Goal: Task Accomplishment & Management: Manage account settings

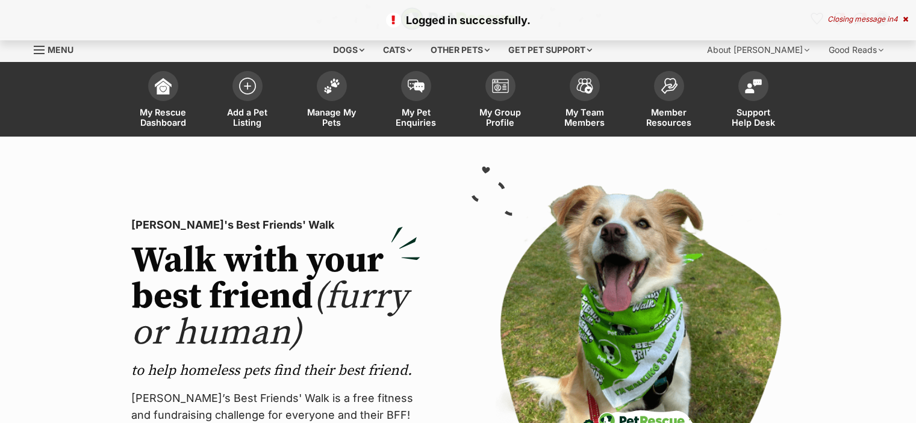
click at [331, 115] on span "Manage My Pets" at bounding box center [332, 117] width 54 height 20
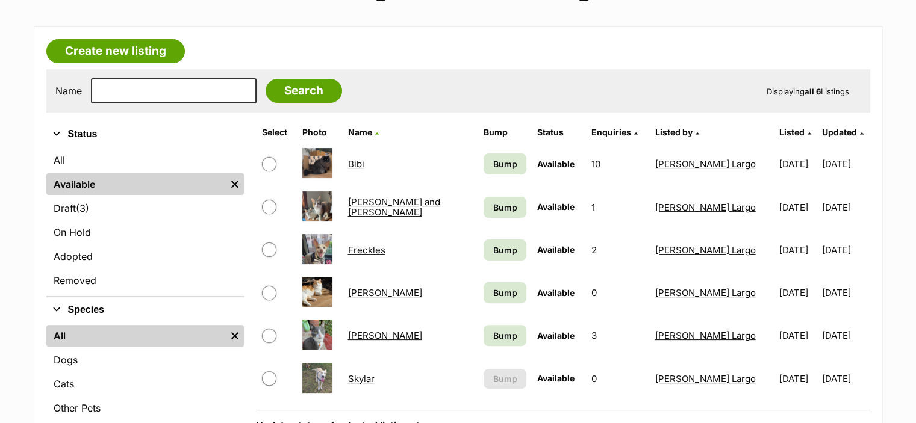
scroll to position [361, 0]
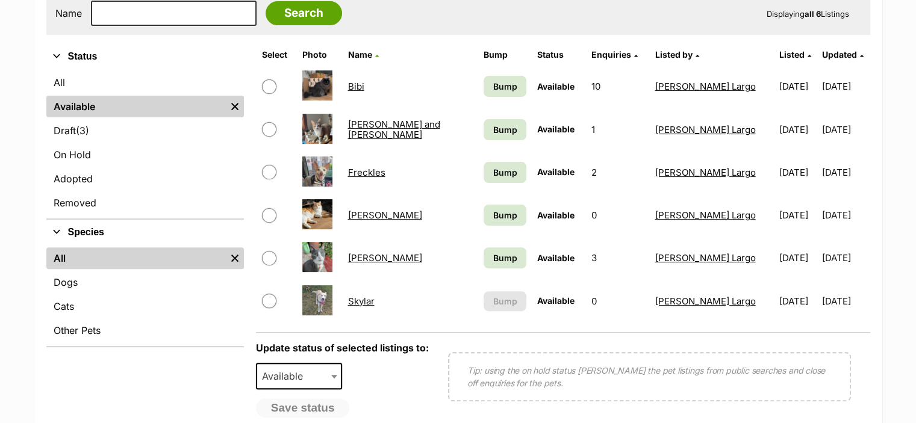
click at [377, 290] on td "Skylar" at bounding box center [410, 302] width 135 height 42
click at [368, 299] on link "Skylar" at bounding box center [360, 301] width 26 height 11
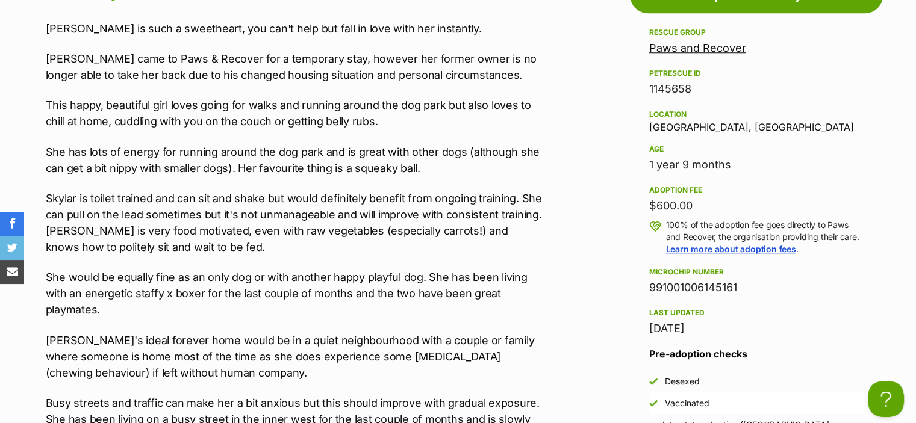
click at [465, 146] on p "She has lots of energy for running around the dog park and is great with other …" at bounding box center [294, 160] width 497 height 33
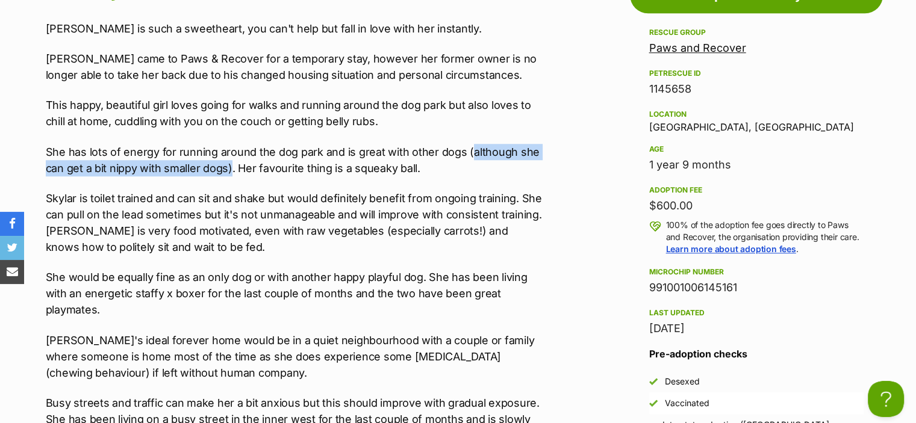
drag, startPoint x: 465, startPoint y: 148, endPoint x: 232, endPoint y: 160, distance: 233.3
click at [232, 160] on p "She has lots of energy for running around the dog park and is great with other …" at bounding box center [294, 160] width 497 height 33
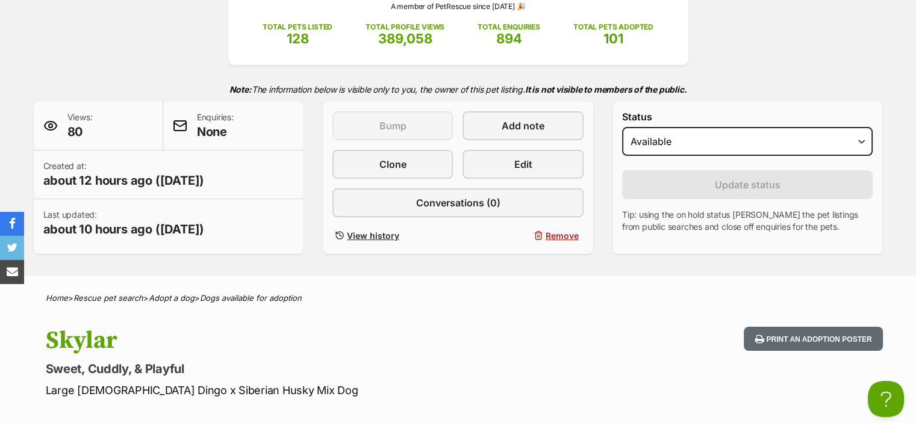
scroll to position [160, 0]
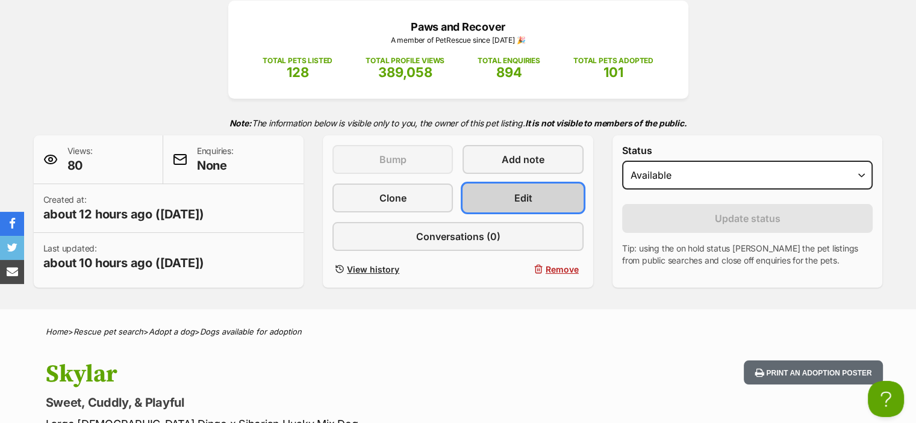
click at [520, 191] on span "Edit" at bounding box center [523, 198] width 18 height 14
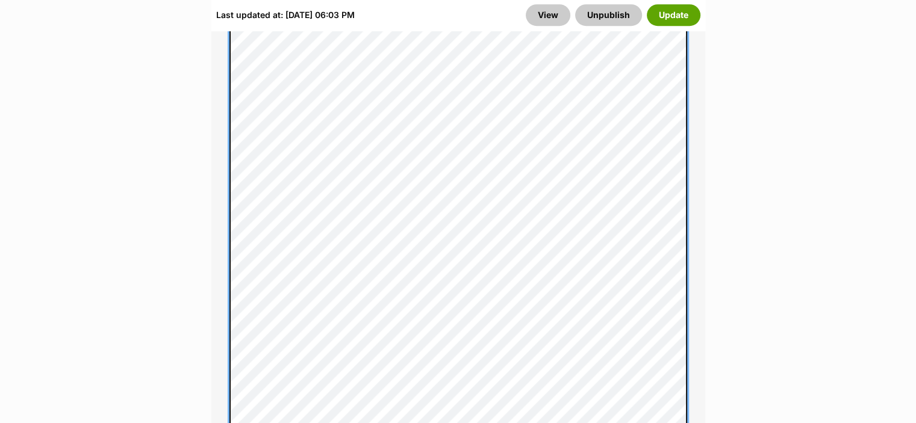
scroll to position [1084, 0]
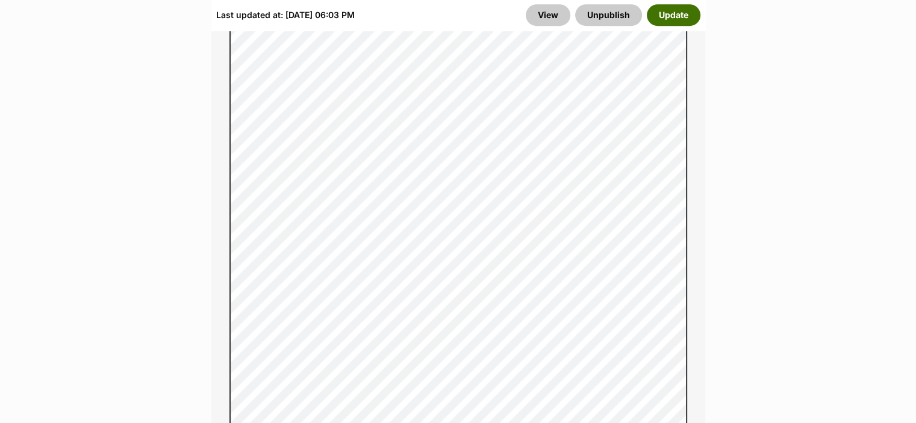
click at [681, 7] on button "Update" at bounding box center [674, 15] width 54 height 22
